Goal: Task Accomplishment & Management: Use online tool/utility

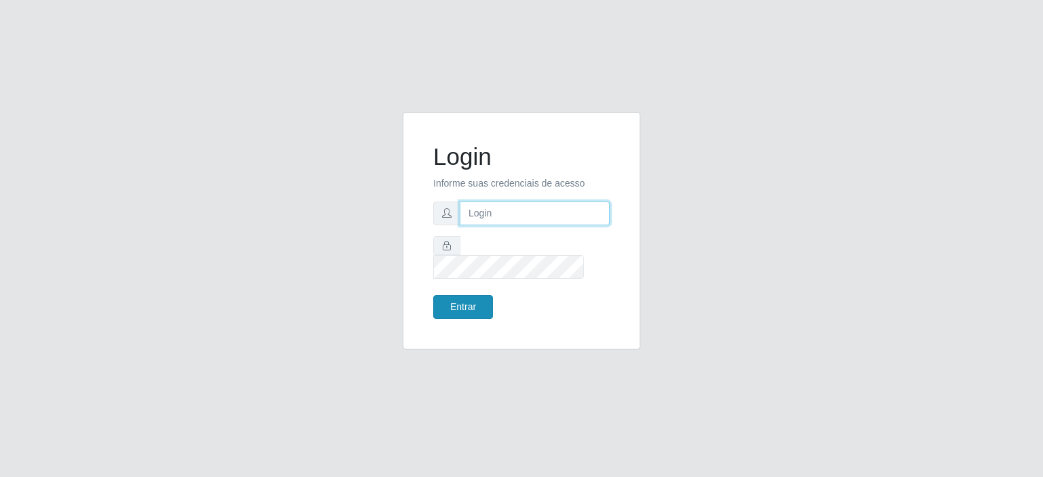
type input "[EMAIL_ADDRESS][DOMAIN_NAME]"
click at [452, 298] on button "Entrar" at bounding box center [463, 307] width 60 height 24
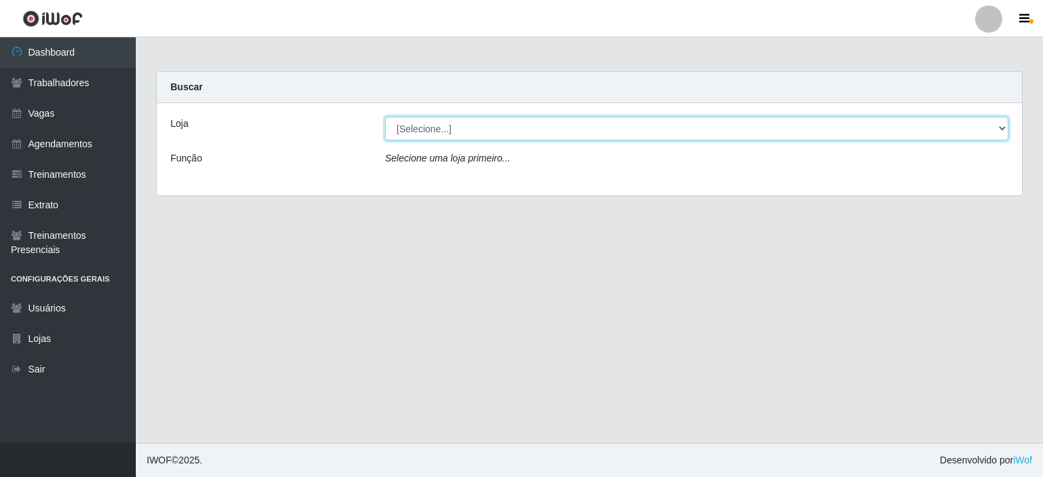
click at [450, 135] on select "[Selecione...] Preço Bom Supermercado" at bounding box center [696, 129] width 623 height 24
select select "387"
click at [385, 117] on select "[Selecione...] Preço Bom Supermercado" at bounding box center [696, 129] width 623 height 24
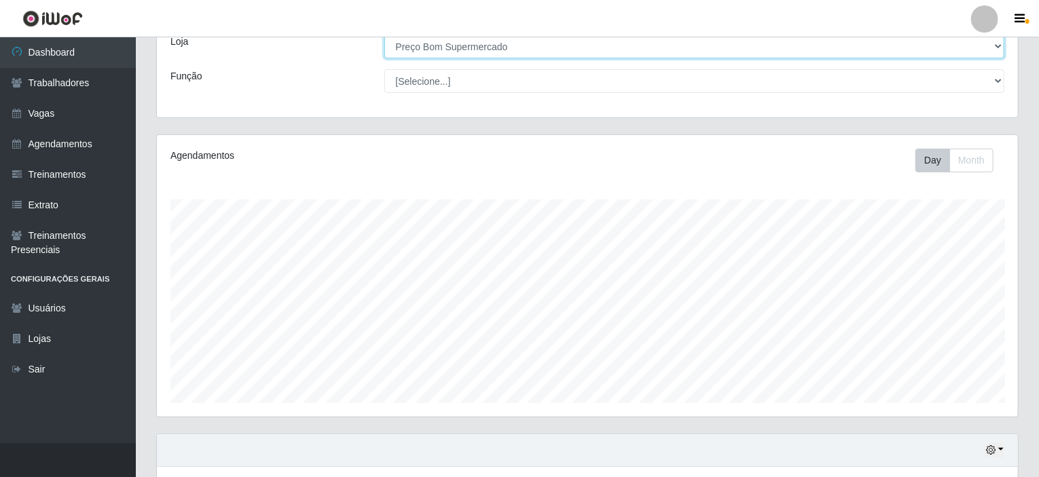
scroll to position [240, 0]
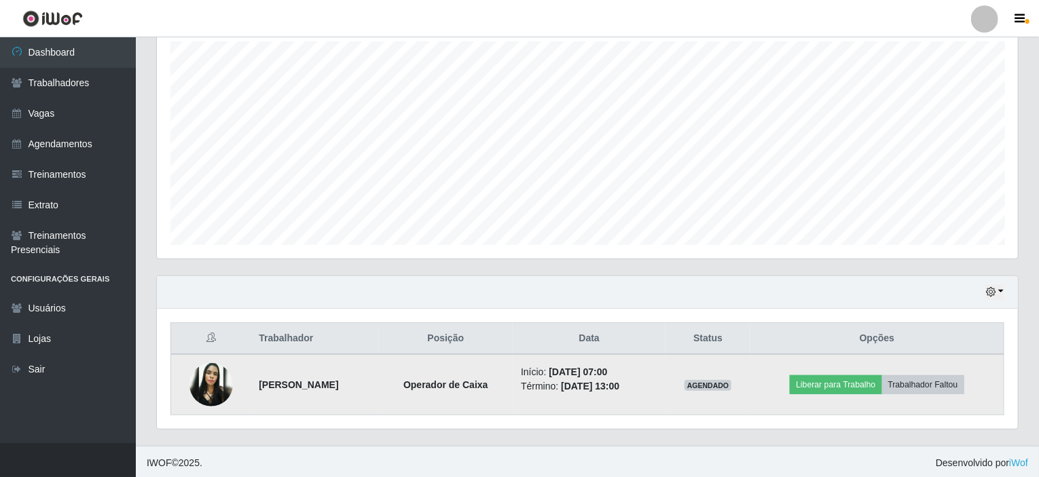
click at [208, 382] on img at bounding box center [210, 384] width 43 height 43
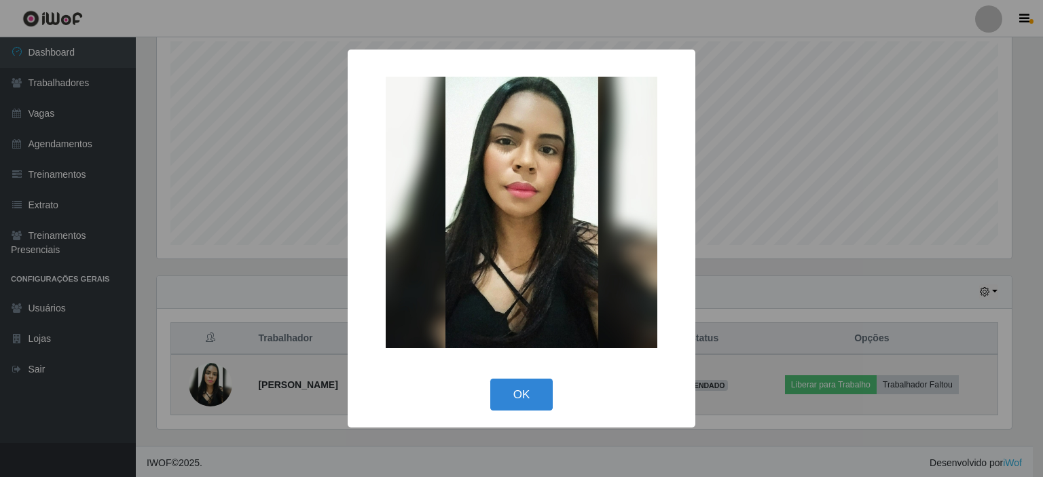
click at [208, 382] on div "× OK Cancel" at bounding box center [521, 238] width 1043 height 477
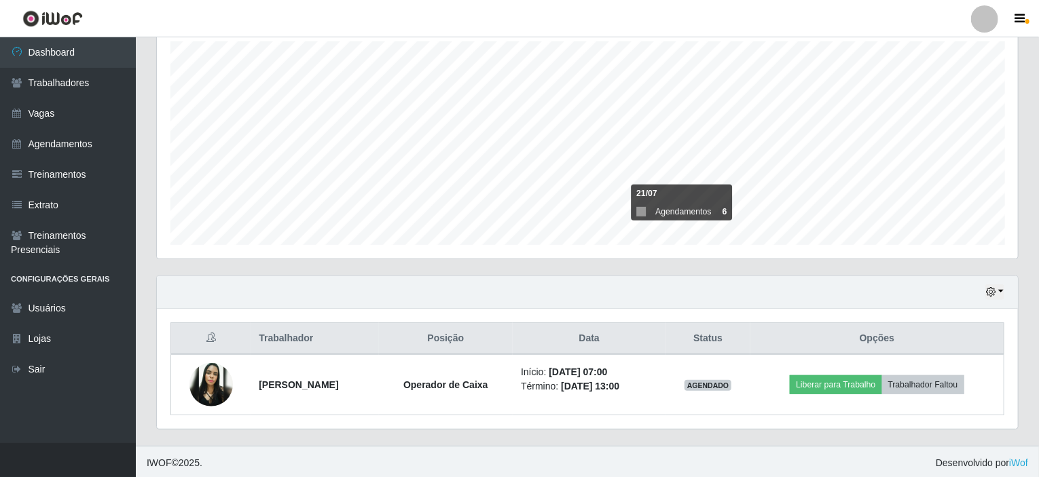
scroll to position [282, 861]
